Goal: Task Accomplishment & Management: Manage account settings

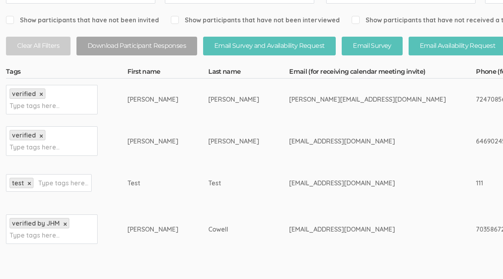
drag, startPoint x: 324, startPoint y: 233, endPoint x: 241, endPoint y: 228, distance: 82.6
copy tr "[EMAIL_ADDRESS][DOMAIN_NAME]"
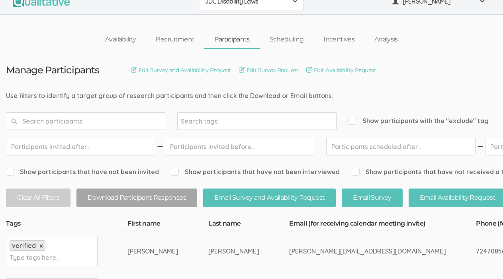
scroll to position [10, 0]
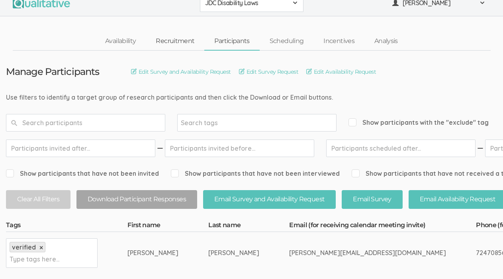
click at [173, 45] on link "Recruitment" at bounding box center [175, 41] width 59 height 17
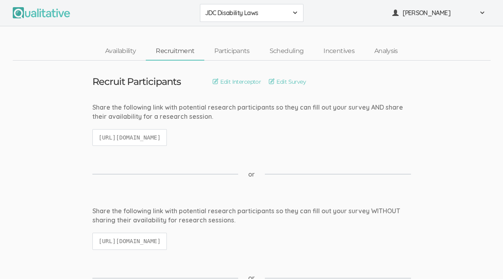
click at [135, 135] on code "[URL][DOMAIN_NAME]" at bounding box center [129, 137] width 75 height 17
click at [133, 140] on code "[URL][DOMAIN_NAME]" at bounding box center [129, 137] width 75 height 17
copy ui-view "[URL][DOMAIN_NAME]"
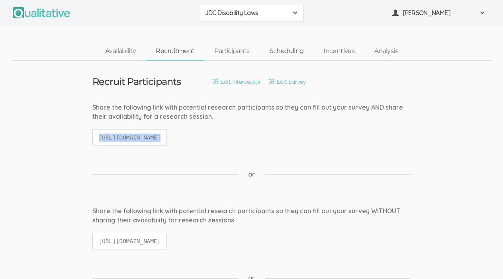
click at [286, 49] on link "Scheduling" at bounding box center [287, 51] width 54 height 17
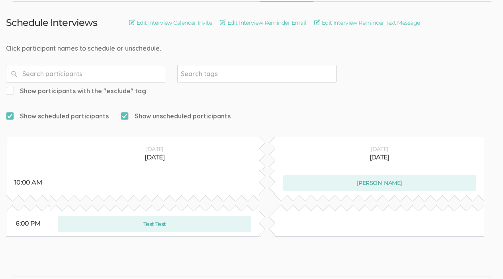
scroll to position [47, 0]
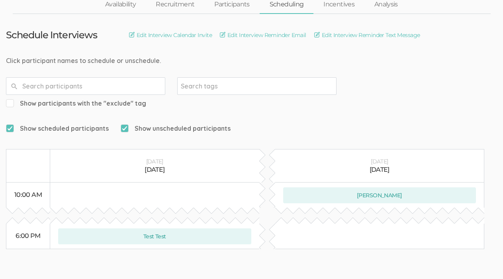
click at [286, 7] on link "Scheduling" at bounding box center [287, 4] width 54 height 17
click at [242, 6] on link "Participants" at bounding box center [231, 4] width 55 height 17
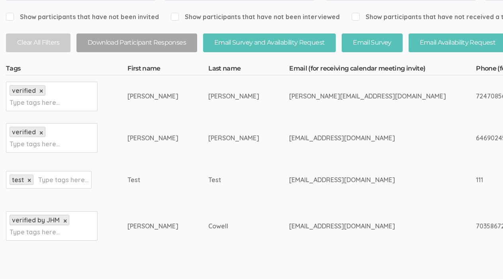
scroll to position [167, 0]
drag, startPoint x: 239, startPoint y: 137, endPoint x: 307, endPoint y: 136, distance: 68.5
copy tr "[EMAIL_ADDRESS][DOMAIN_NAME]"
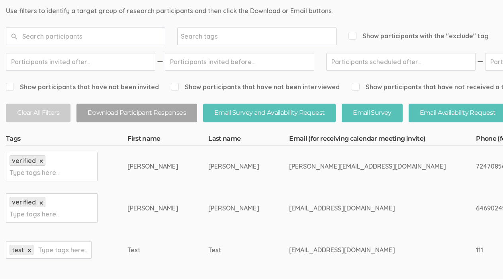
scroll to position [0, 0]
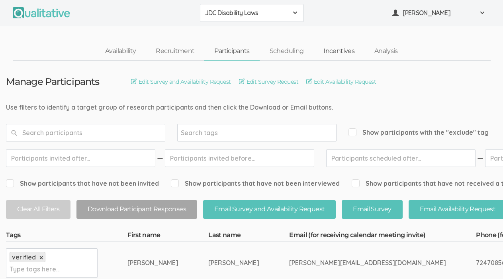
click at [338, 53] on link "Incentives" at bounding box center [339, 51] width 51 height 17
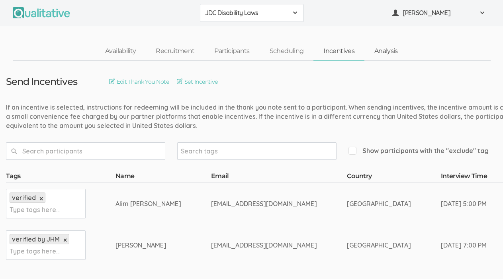
click at [387, 53] on link "Analysis" at bounding box center [386, 51] width 43 height 17
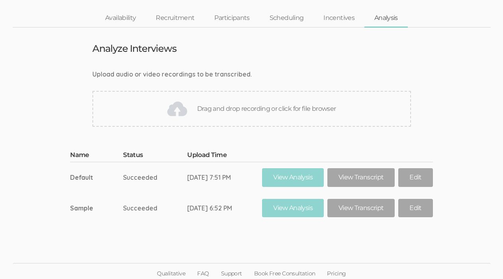
scroll to position [33, 0]
click at [422, 177] on link "Edit" at bounding box center [415, 177] width 34 height 19
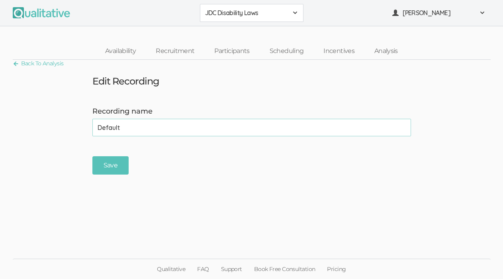
drag, startPoint x: 147, startPoint y: 126, endPoint x: 68, endPoint y: 124, distance: 78.5
click at [68, 124] on form "Recording name Default (success) Save" at bounding box center [251, 140] width 503 height 69
type input "Participant 1"
click at [103, 171] on input "Save" at bounding box center [110, 165] width 36 height 19
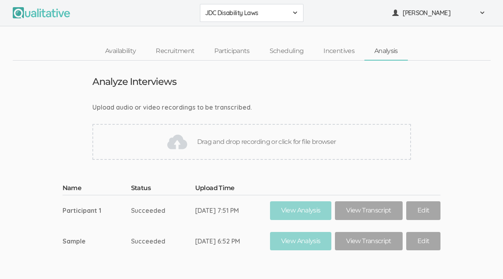
click at [283, 140] on div "Drag and drop recording or click for file browser" at bounding box center [251, 142] width 319 height 36
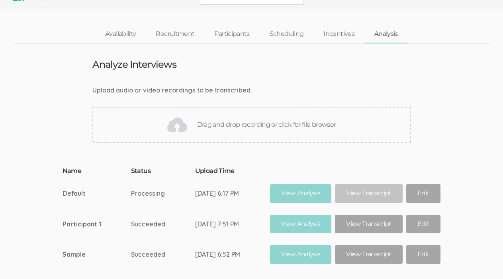
scroll to position [36, 0]
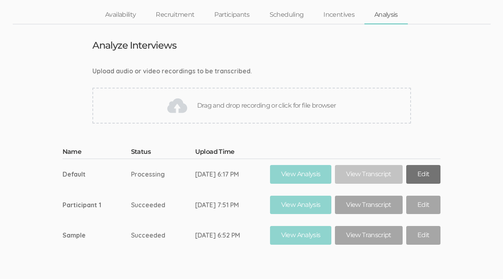
click at [415, 178] on link "Edit" at bounding box center [423, 174] width 34 height 19
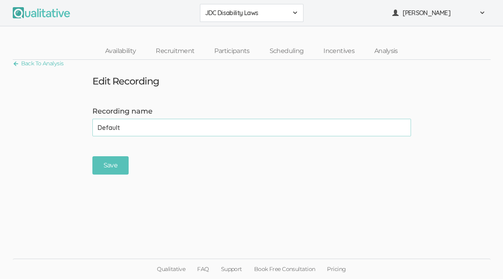
drag, startPoint x: 127, startPoint y: 130, endPoint x: 72, endPoint y: 128, distance: 55.5
click at [73, 129] on form "Recording name Default (success) Save" at bounding box center [251, 140] width 503 height 69
type input "Participant 2"
click at [110, 160] on input "Save" at bounding box center [110, 165] width 36 height 19
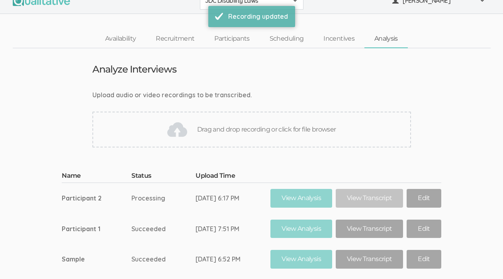
scroll to position [21, 0]
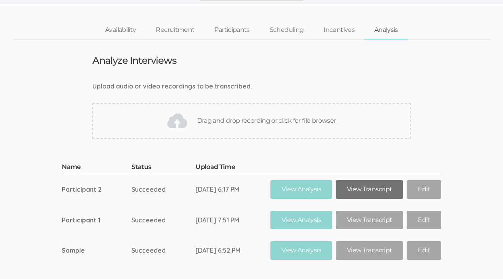
click at [381, 193] on link "View Transcript" at bounding box center [369, 189] width 67 height 19
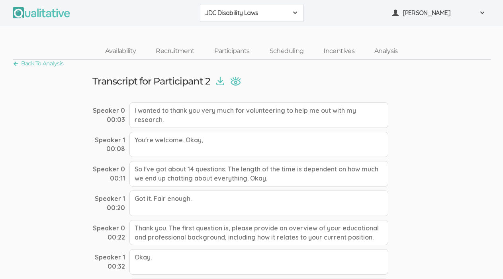
click at [222, 84] on img at bounding box center [220, 81] width 8 height 9
